Goal: Communication & Community: Answer question/provide support

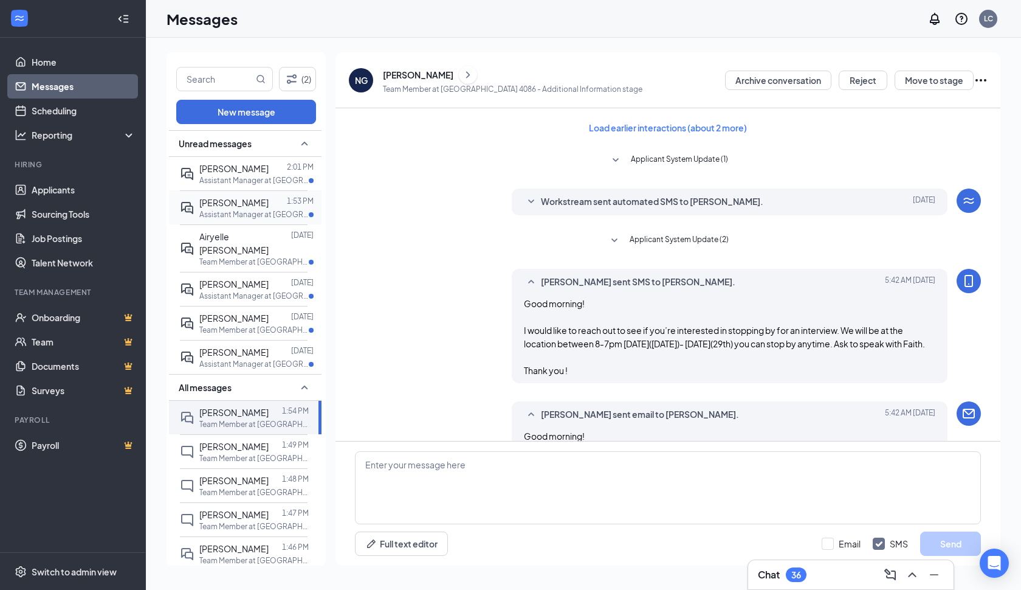
scroll to position [470, 0]
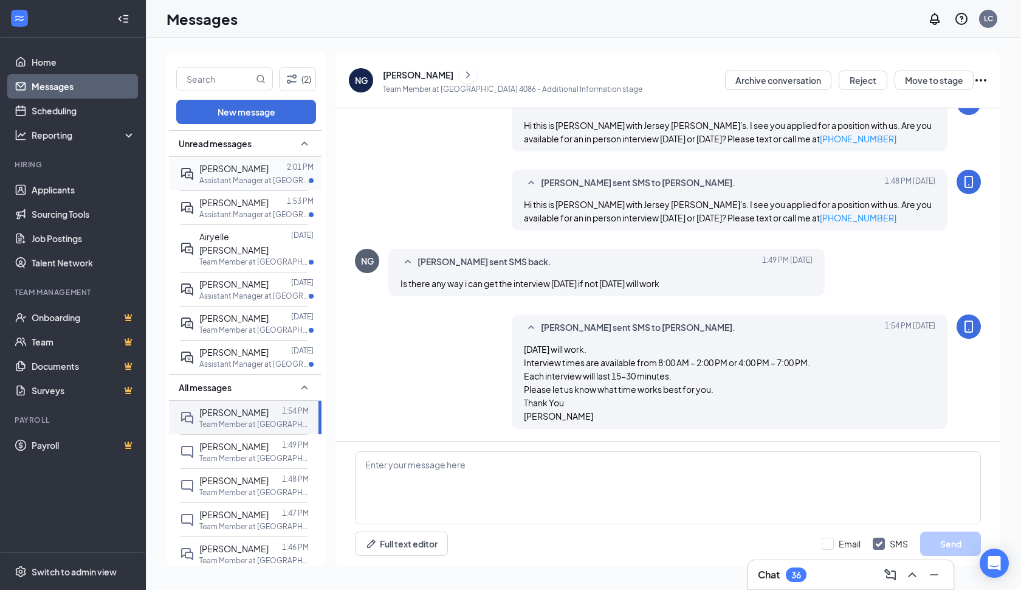
click at [269, 173] on div at bounding box center [278, 168] width 18 height 13
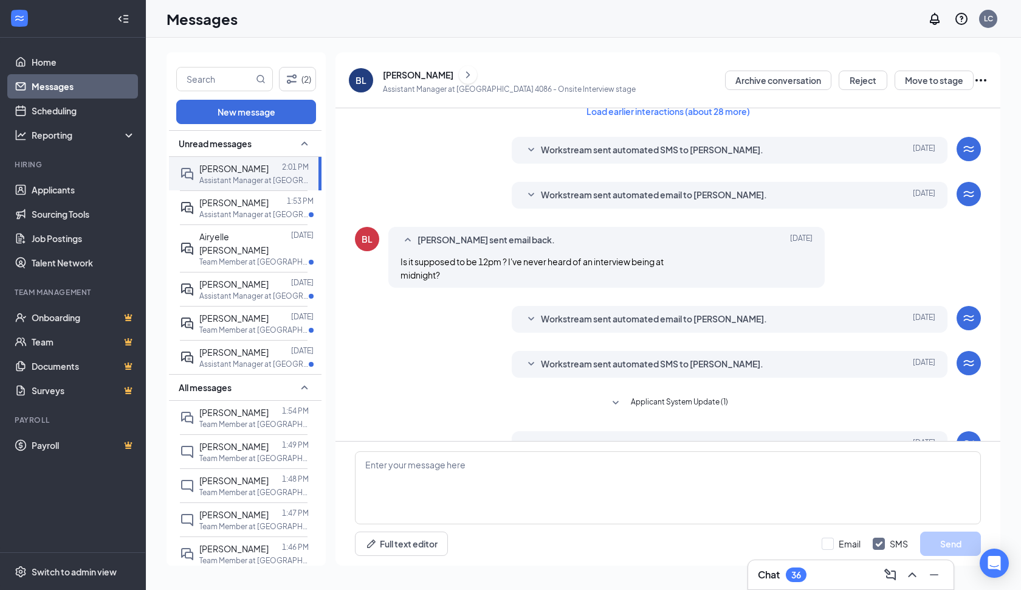
scroll to position [18, 0]
click at [785, 320] on div "Workstream sent automated email to [PERSON_NAME]." at bounding box center [711, 317] width 340 height 15
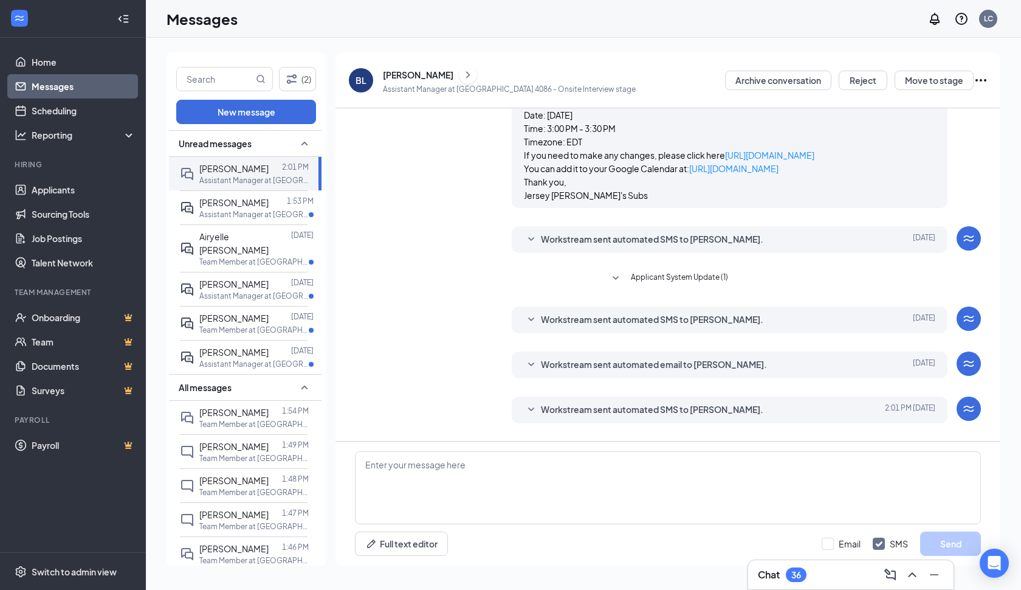
scroll to position [284, 0]
click at [889, 249] on div "Workstream sent automated SMS to [PERSON_NAME]. [DATE] Hi [PERSON_NAME]. Congra…" at bounding box center [730, 237] width 436 height 27
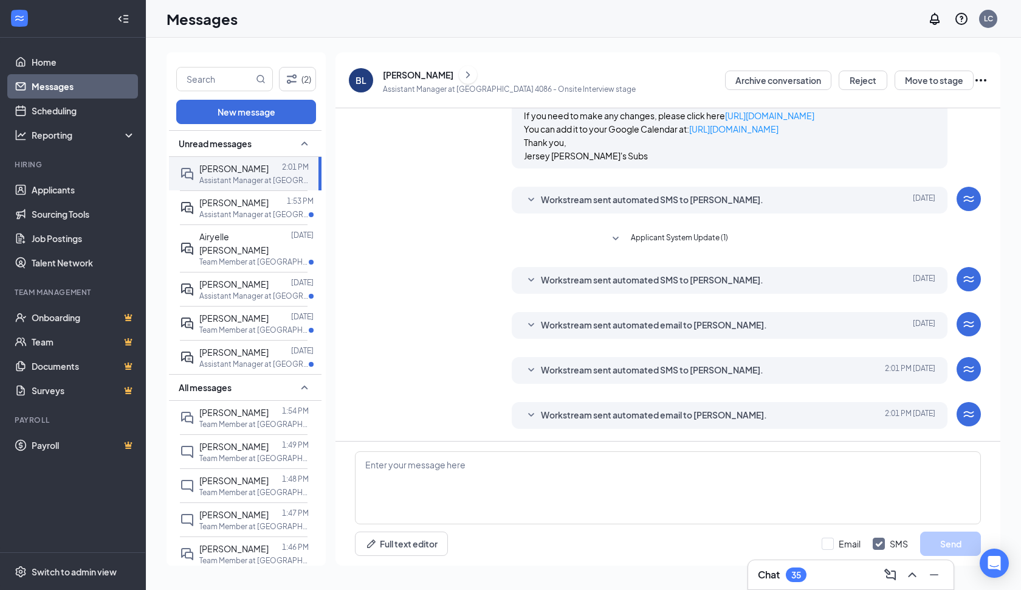
scroll to position [0, 0]
click at [304, 145] on icon "SmallChevronUp" at bounding box center [304, 143] width 15 height 15
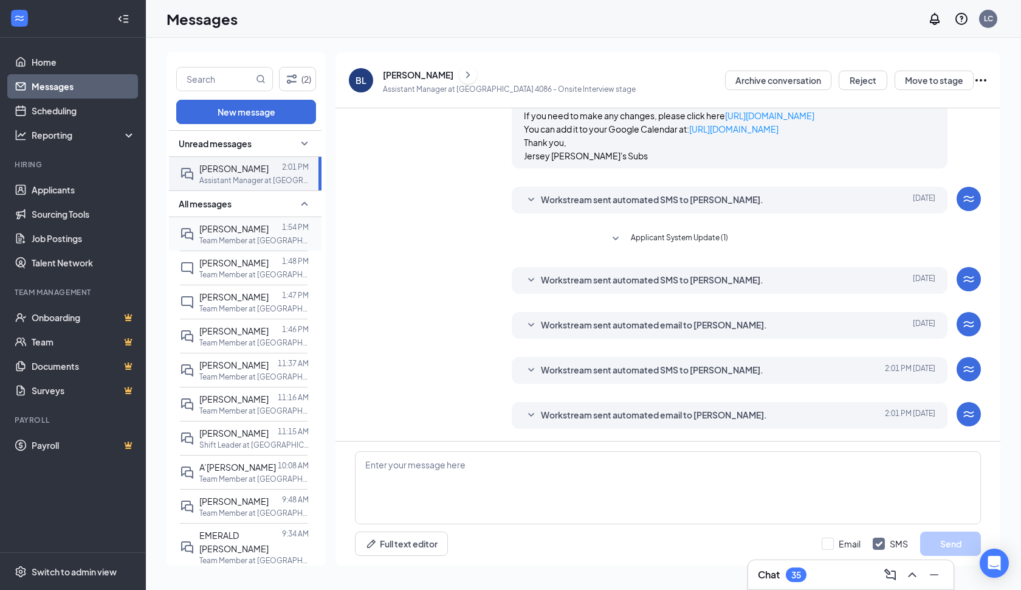
click at [261, 236] on p "Team Member at [GEOGRAPHIC_DATA]" at bounding box center [253, 240] width 109 height 10
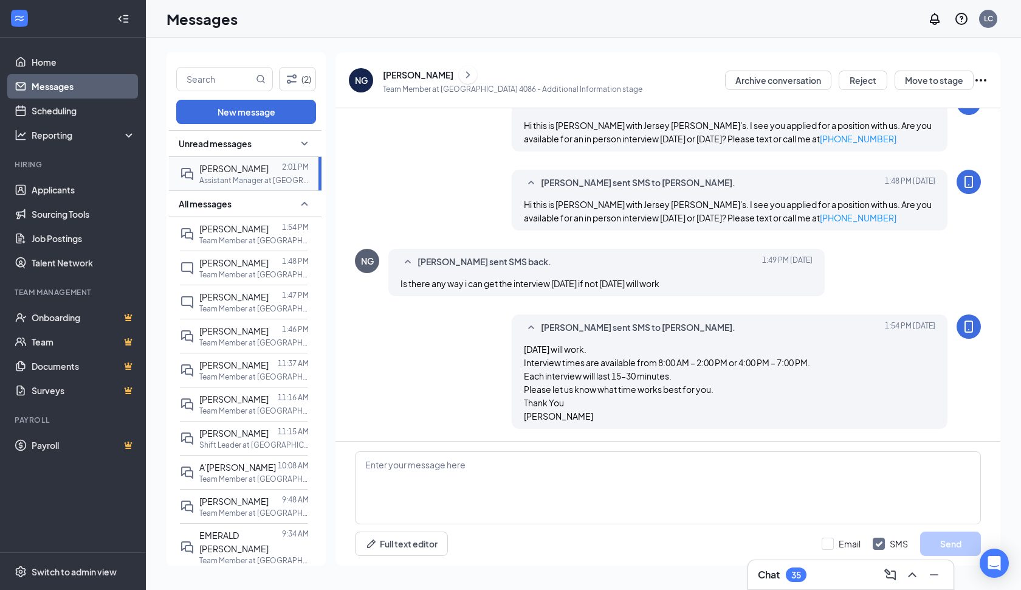
click at [225, 176] on p "Assistant Manager at [GEOGRAPHIC_DATA]" at bounding box center [253, 180] width 109 height 10
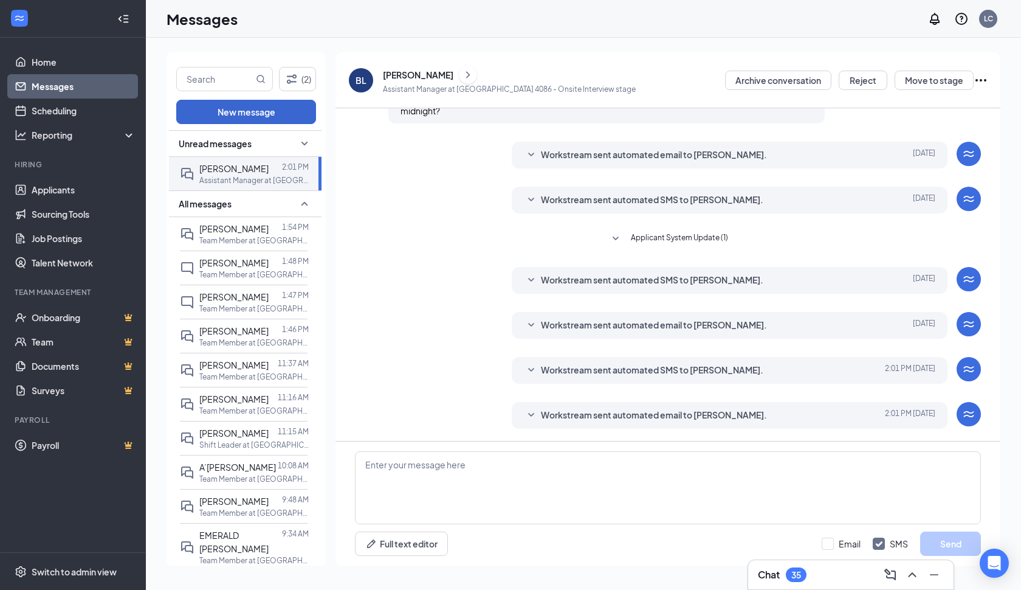
click at [271, 112] on button "New message" at bounding box center [246, 112] width 140 height 24
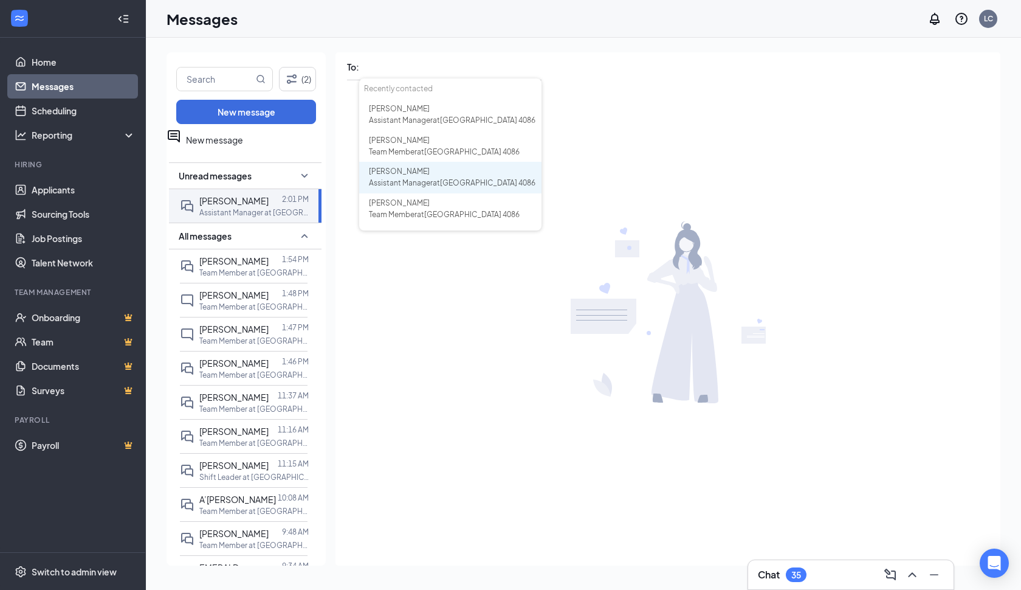
click at [422, 177] on div "[PERSON_NAME]" at bounding box center [453, 172] width 168 height 12
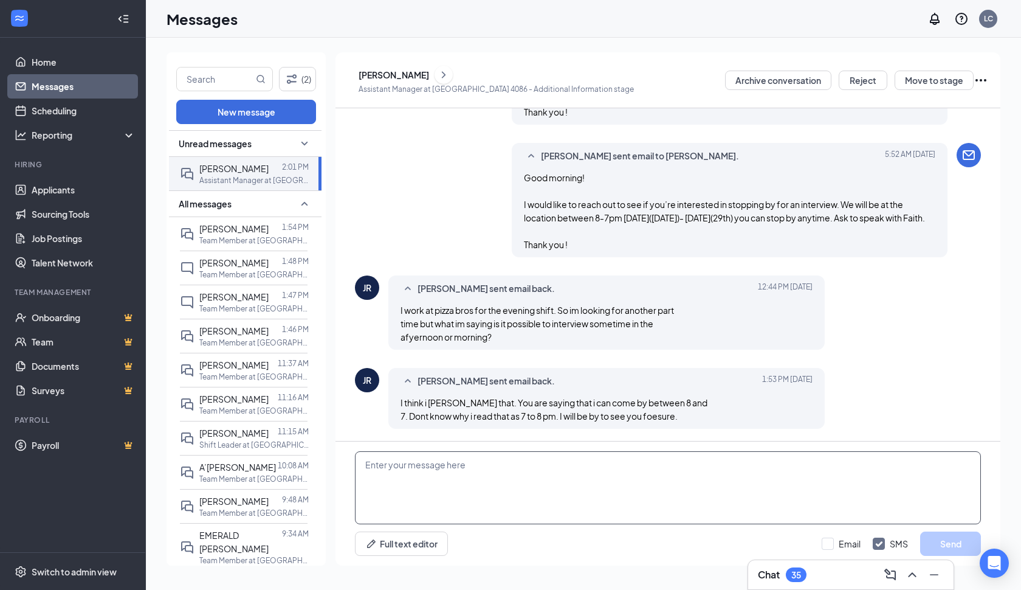
click at [406, 466] on textarea at bounding box center [668, 487] width 626 height 73
drag, startPoint x: 365, startPoint y: 464, endPoint x: 819, endPoint y: 468, distance: 454.0
click at [819, 468] on textarea "Awesome - [PERSON_NAME] they are in the process of training and will be there f…" at bounding box center [668, 487] width 626 height 73
paste textarea ", [PERSON_NAME]! They are in the process of training and will be available for …"
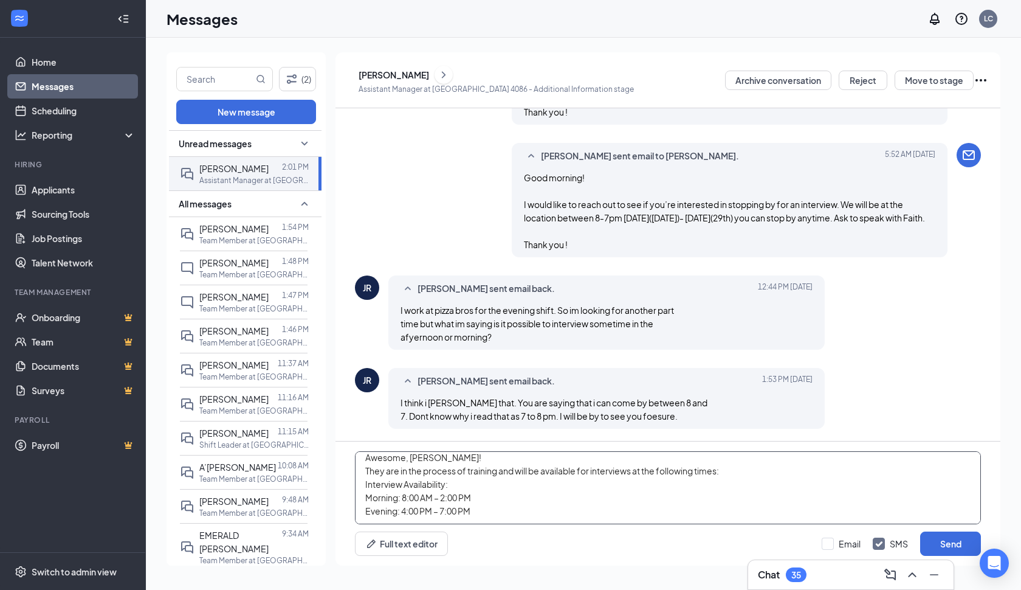
scroll to position [13, 0]
type textarea "Awesome, [PERSON_NAME]! They are in the process of training and will be availab…"
click at [948, 542] on button "Send" at bounding box center [950, 543] width 61 height 24
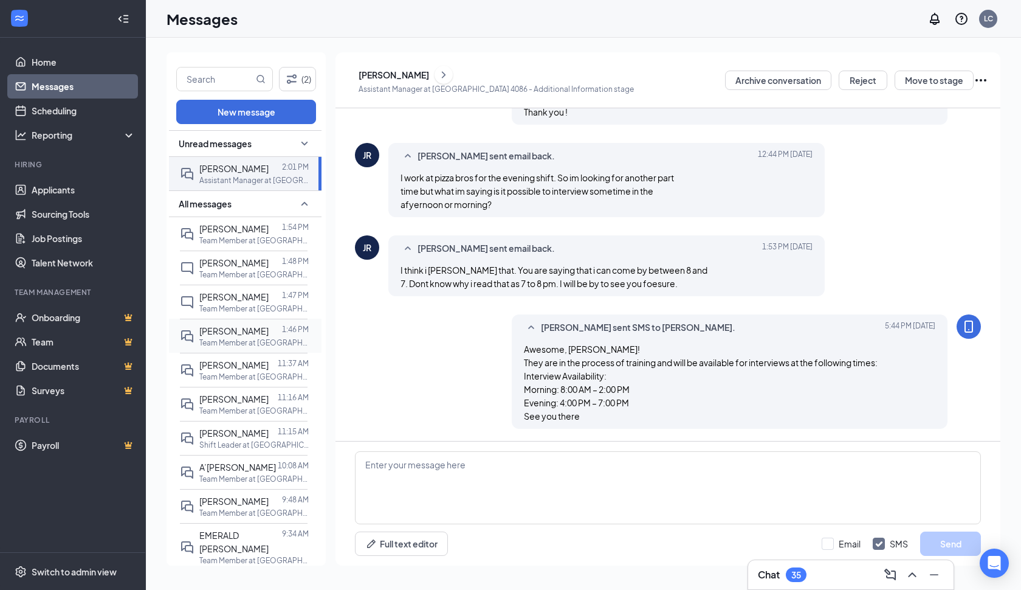
scroll to position [0, 0]
